Goal: Task Accomplishment & Management: Use online tool/utility

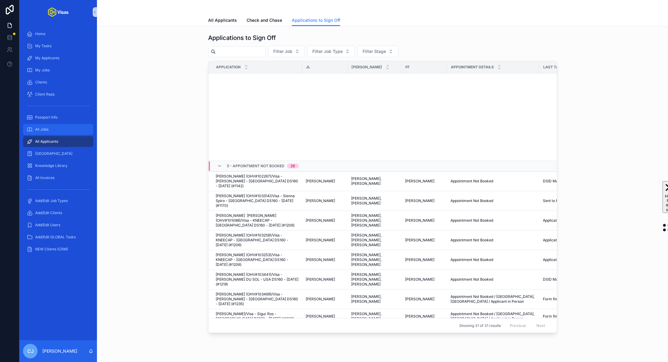
scroll to position [246, 0]
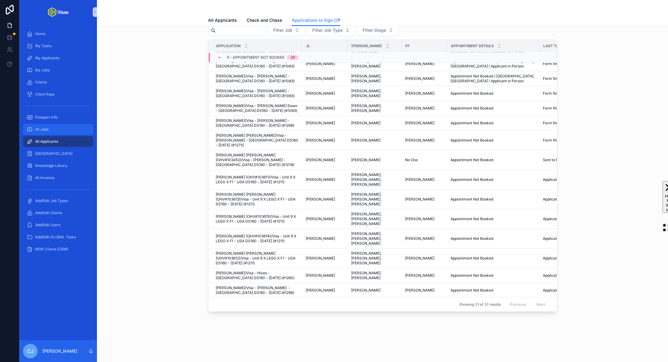
click at [57, 130] on div "All Jobs" at bounding box center [58, 130] width 63 height 10
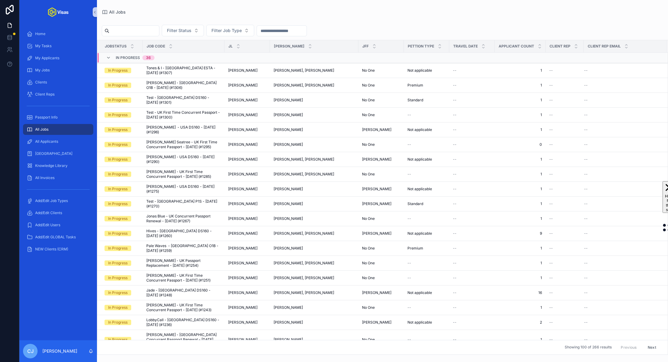
click at [147, 32] on input "scrollable content" at bounding box center [134, 31] width 50 height 8
type input "***"
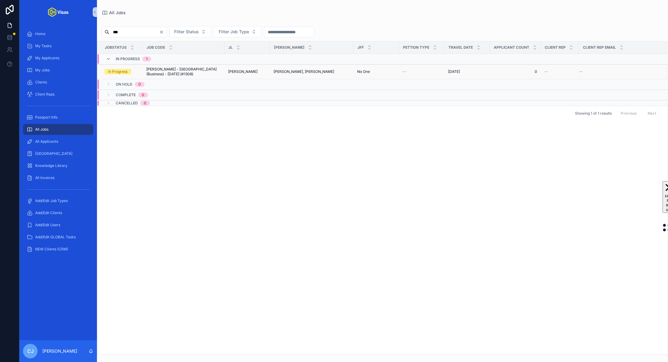
click at [180, 69] on span "[PERSON_NAME] - [GEOGRAPHIC_DATA] (Business) - [DATE] (#1308)" at bounding box center [183, 72] width 74 height 10
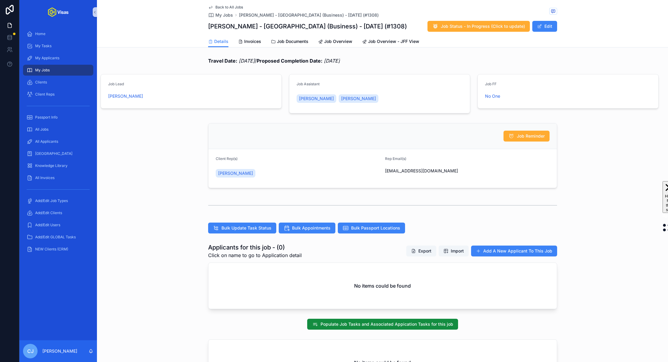
scroll to position [80, 0]
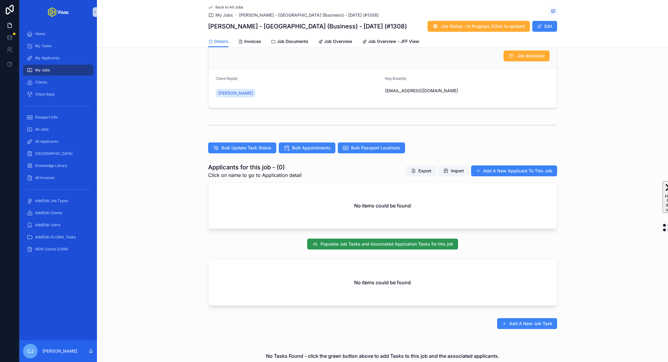
click at [431, 245] on span "Populate Job Tasks and Associated Appication Tasks for this job" at bounding box center [386, 244] width 133 height 6
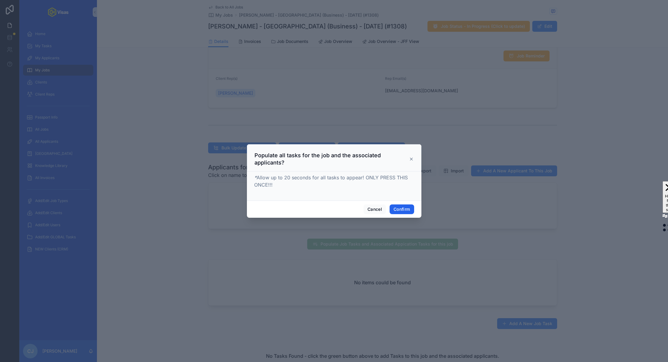
click at [408, 211] on button "Confirm" at bounding box center [401, 210] width 24 height 10
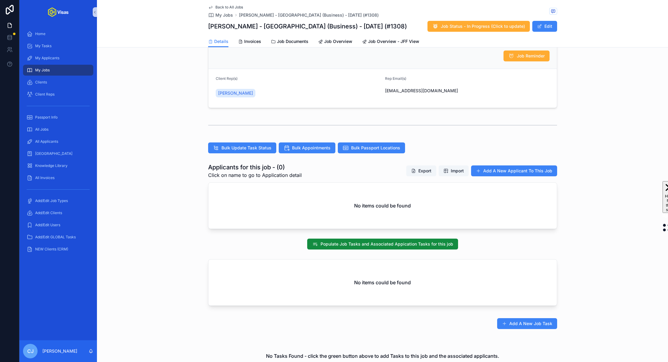
click at [262, 24] on h1 "[PERSON_NAME] - [GEOGRAPHIC_DATA] (Business) - [DATE] (#1308)" at bounding box center [307, 26] width 199 height 8
copy h1 "[PERSON_NAME] - [GEOGRAPHIC_DATA] (Business) - [DATE] (#1308)"
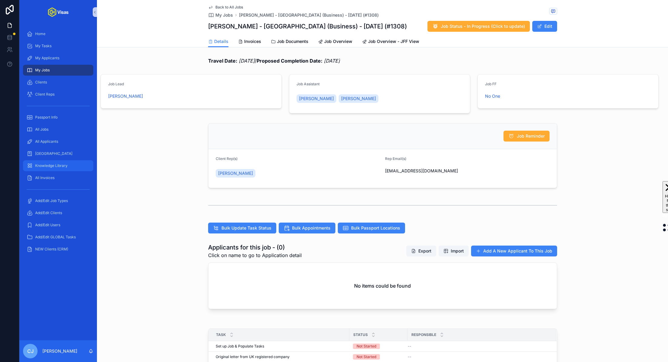
click at [60, 167] on span "Knowledge Library" at bounding box center [51, 166] width 32 height 5
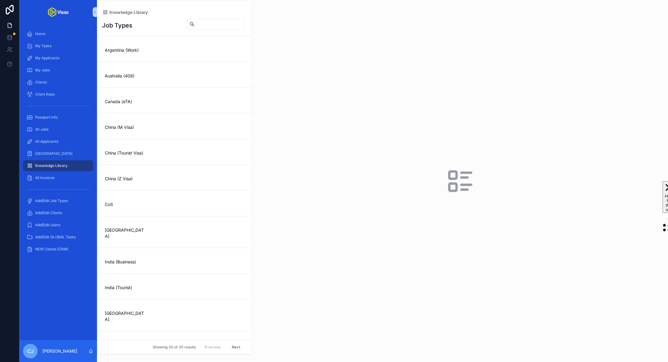
click at [205, 18] on div "Job Types Argentina (Work) Australia (408) Canada (eTA) China (M Visa) China (T…" at bounding box center [174, 185] width 154 height 340
click at [197, 27] on input "scrollable content" at bounding box center [219, 24] width 50 height 8
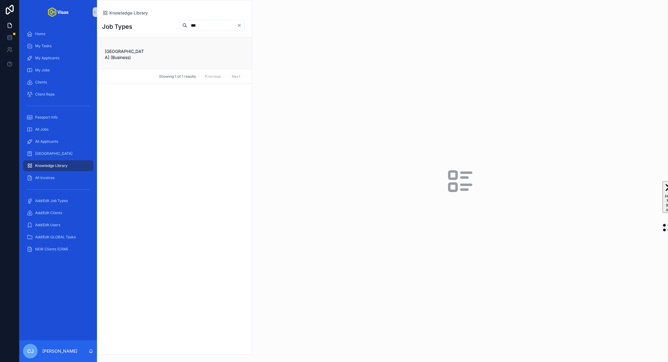
type input "***"
click at [146, 50] on span "Saudi Arabia (Business)" at bounding box center [126, 54] width 42 height 12
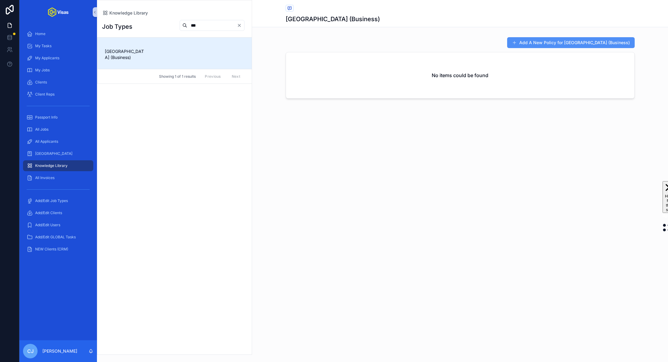
click at [542, 44] on button "Add A New Policy for Saudi Arabia (Business)" at bounding box center [570, 42] width 127 height 11
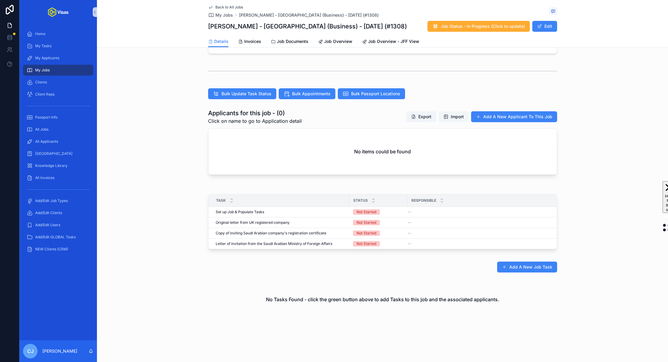
scroll to position [66, 0]
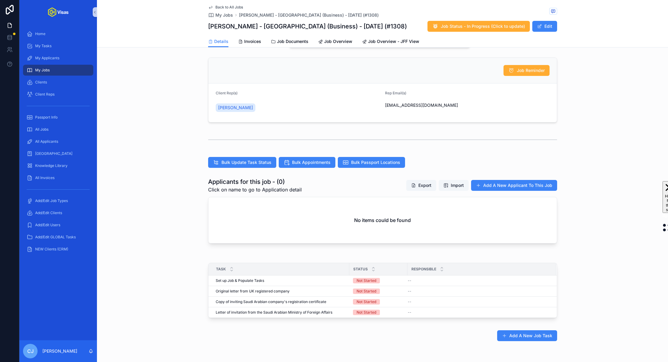
click at [447, 183] on span "Import" at bounding box center [453, 186] width 20 height 6
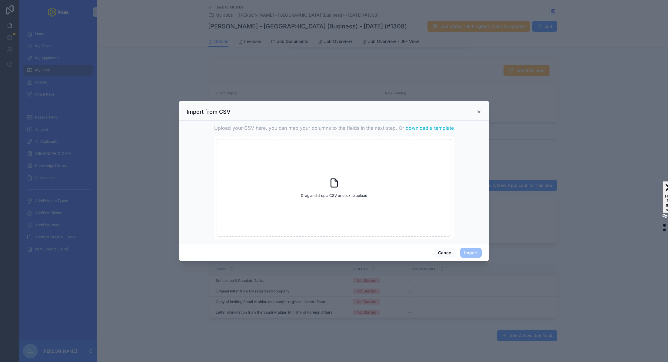
click at [413, 128] on span "download a template" at bounding box center [429, 127] width 48 height 7
click at [345, 193] on div "Drag and drop a CSV or click to upload Drag and drop a CSV or click to upload" at bounding box center [334, 188] width 235 height 98
type input "**********"
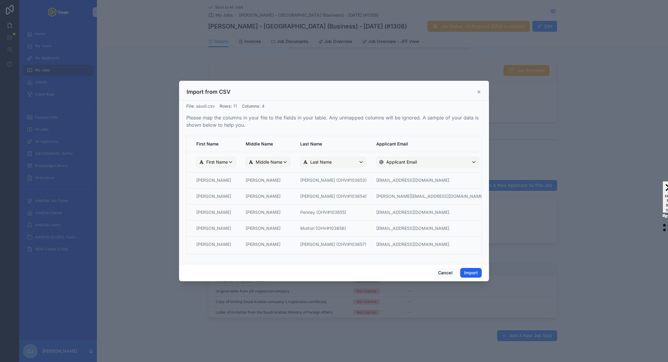
click at [466, 273] on button "Import" at bounding box center [470, 273] width 21 height 10
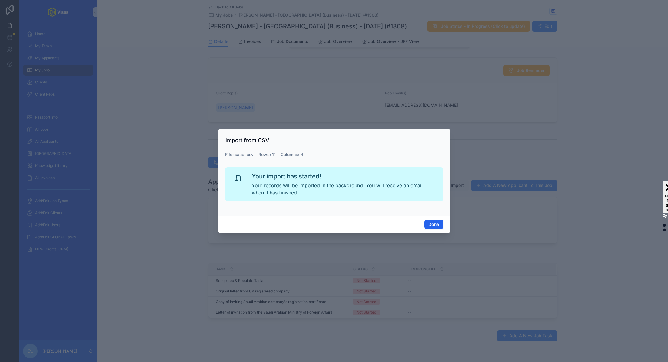
click at [432, 222] on button "Done" at bounding box center [433, 225] width 18 height 10
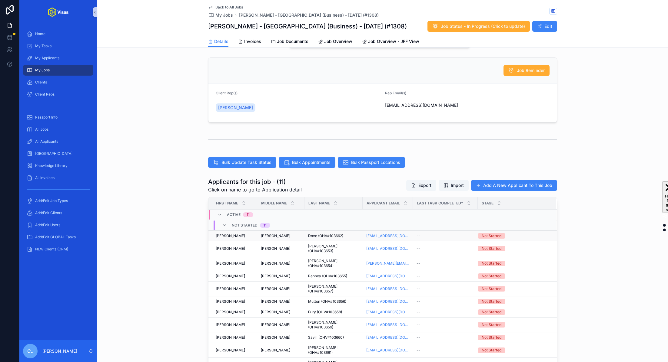
click at [292, 235] on div "[PERSON_NAME] [PERSON_NAME]" at bounding box center [281, 236] width 40 height 5
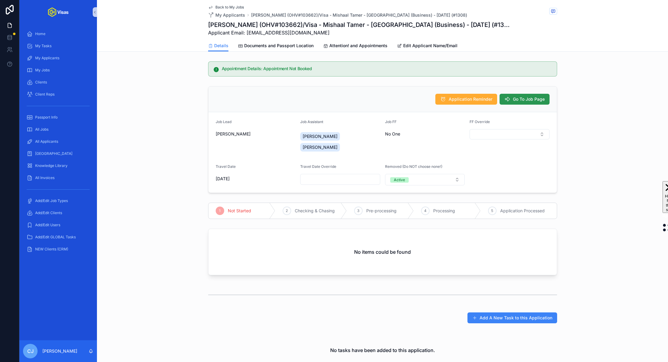
click at [522, 102] on button "Go To Job Page" at bounding box center [524, 99] width 50 height 11
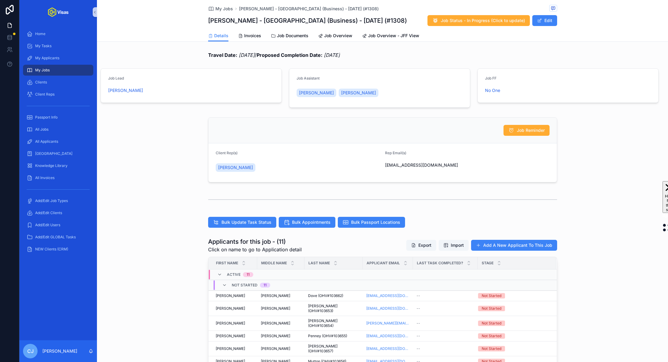
scroll to position [104, 0]
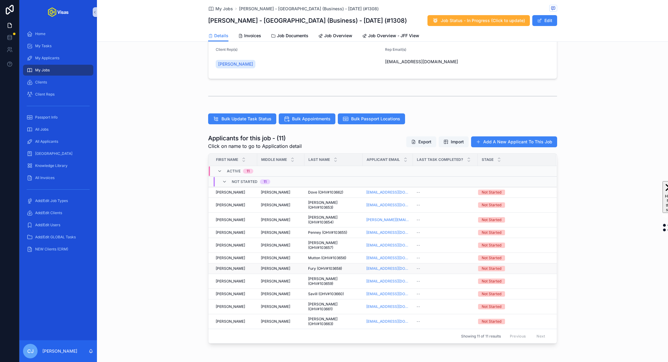
click at [313, 264] on td "Fury (OHV#103658) Fury (OHV#103658)" at bounding box center [333, 269] width 58 height 11
click at [312, 266] on span "Fury (OHV#103658)" at bounding box center [325, 268] width 34 height 5
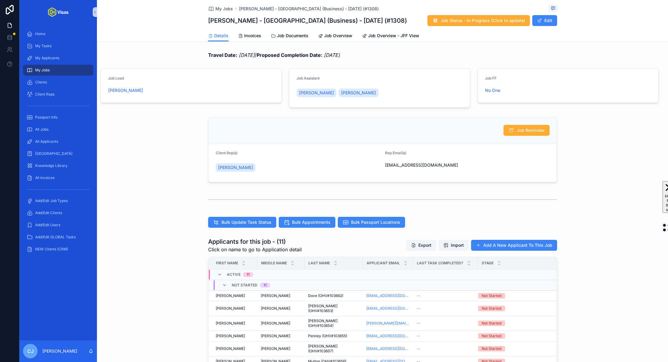
scroll to position [130, 0]
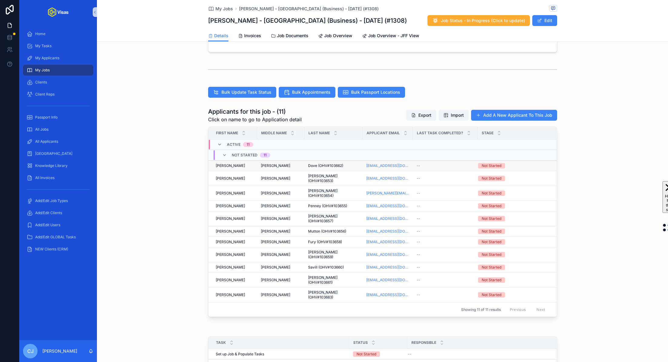
click at [326, 165] on span "Dove (OHV#103662)" at bounding box center [325, 166] width 35 height 5
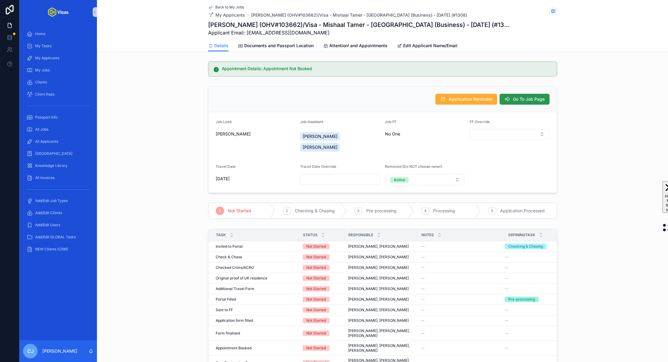
click at [515, 101] on span "Go To Job Page" at bounding box center [529, 99] width 32 height 6
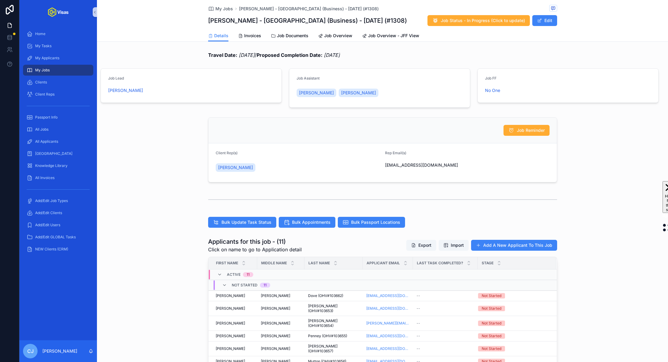
scroll to position [91, 0]
